Goal: Information Seeking & Learning: Learn about a topic

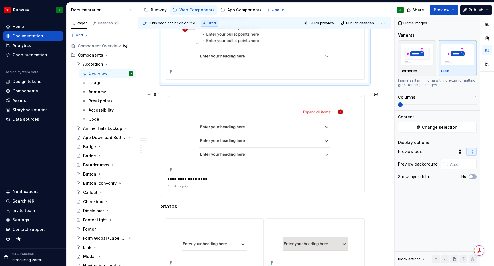
scroll to position [212, 0]
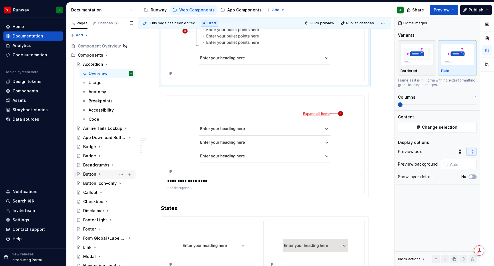
drag, startPoint x: 93, startPoint y: 175, endPoint x: 91, endPoint y: 173, distance: 3.1
click at [93, 175] on div "Button" at bounding box center [89, 174] width 13 height 6
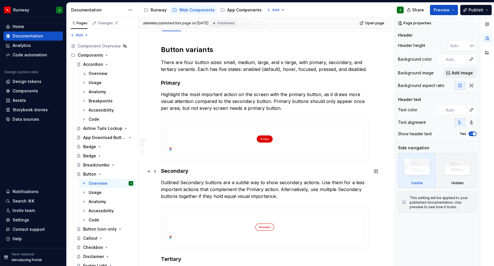
scroll to position [102, 0]
drag, startPoint x: 264, startPoint y: 107, endPoint x: 266, endPoint y: 119, distance: 12.2
click at [264, 107] on p "Highlight the most important action on the screen with the primary button, as i…" at bounding box center [264, 101] width 207 height 21
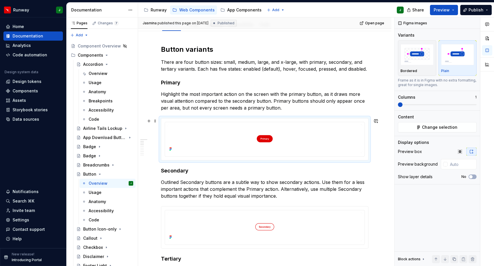
click at [266, 121] on div "To enrich screen reader interactions, please activate Accessibility in Grammarl…" at bounding box center [264, 139] width 207 height 42
click at [486, 9] on button "Publish" at bounding box center [475, 10] width 31 height 10
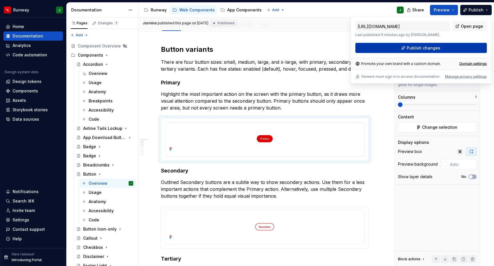
click at [397, 49] on button "Publish changes" at bounding box center [420, 48] width 131 height 10
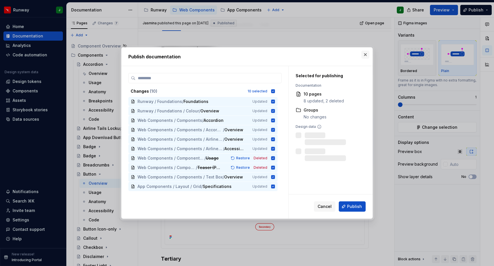
click at [366, 54] on button "button" at bounding box center [365, 55] width 8 height 8
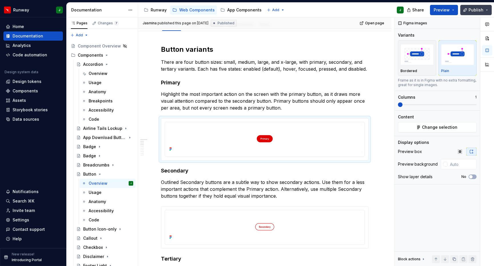
click at [471, 10] on span "Publish" at bounding box center [475, 10] width 15 height 6
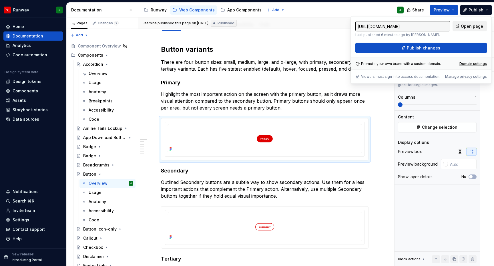
click at [469, 27] on span "Open page" at bounding box center [471, 26] width 22 height 6
click at [95, 66] on div "Accordion" at bounding box center [93, 64] width 20 height 6
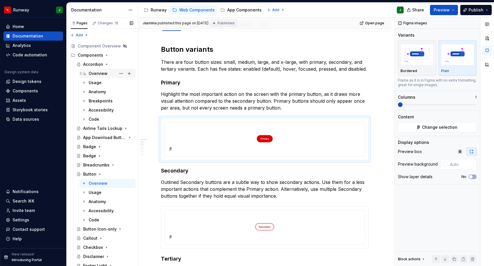
click at [97, 73] on div "Overview" at bounding box center [98, 74] width 19 height 6
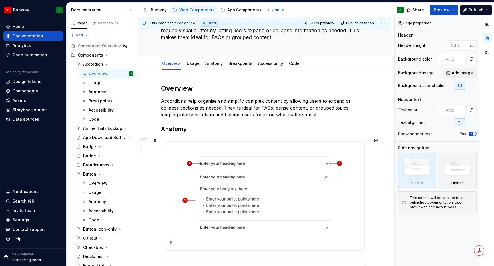
scroll to position [41, 0]
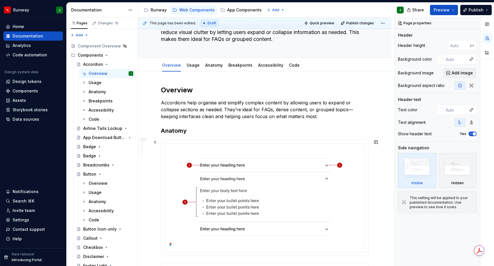
click at [168, 142] on div at bounding box center [264, 197] width 207 height 116
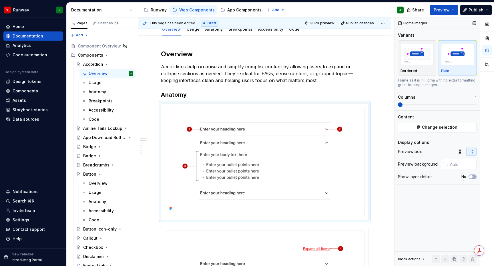
scroll to position [77, 0]
click at [421, 260] on icon at bounding box center [423, 258] width 5 height 5
click at [423, 198] on icon at bounding box center [423, 199] width 5 height 5
click at [347, 188] on img "To enrich screen reader interactions, please activate Accessibility in Grammarl…" at bounding box center [264, 160] width 195 height 103
click at [448, 165] on input "text" at bounding box center [461, 164] width 29 height 10
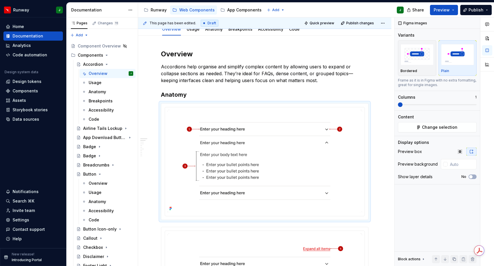
drag, startPoint x: 444, startPoint y: 165, endPoint x: 455, endPoint y: 165, distance: 11.1
click at [444, 165] on div at bounding box center [445, 164] width 5 height 5
click at [455, 165] on div "Comments Open comments No comments yet Select ‘Comment’ from the block context …" at bounding box center [443, 141] width 99 height 249
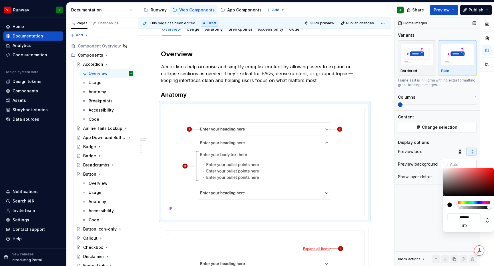
click at [450, 164] on div "Comments Open comments No comments yet Select ‘Comment’ from the block context …" at bounding box center [443, 141] width 99 height 249
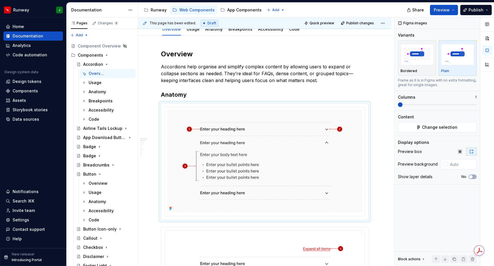
type textarea "*"
